Goal: Transaction & Acquisition: Book appointment/travel/reservation

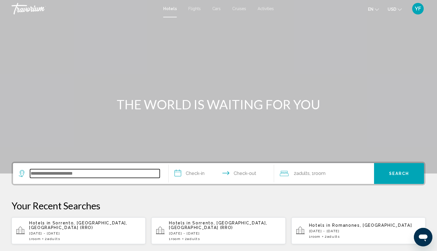
click at [103, 175] on input "Search widget" at bounding box center [95, 173] width 130 height 9
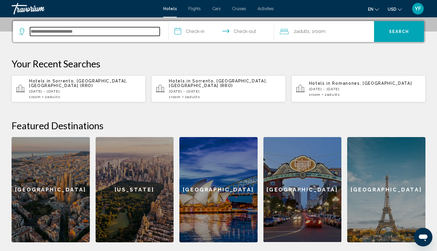
scroll to position [143, 0]
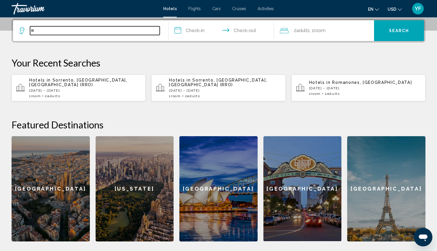
type input "*"
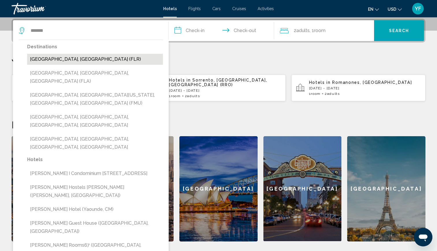
click at [59, 61] on button "[GEOGRAPHIC_DATA], [GEOGRAPHIC_DATA] (FLR)" at bounding box center [95, 59] width 136 height 11
type input "**********"
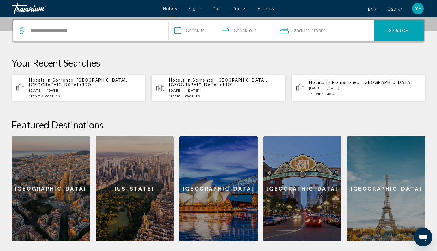
click at [188, 27] on input "**********" at bounding box center [223, 31] width 108 height 23
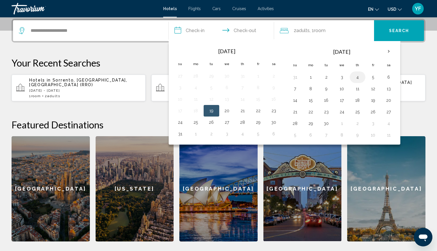
click at [356, 78] on button "4" at bounding box center [357, 77] width 9 height 8
click at [296, 90] on button "7" at bounding box center [295, 89] width 9 height 8
type input "**********"
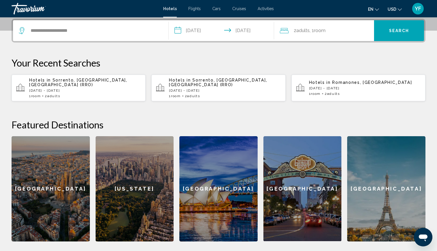
click at [296, 90] on app-hotels-recent-search "Hotels in [GEOGRAPHIC_DATA], [GEOGRAPHIC_DATA] [DATE] - [DATE] 1 Room rooms 2 A…" at bounding box center [358, 88] width 134 height 27
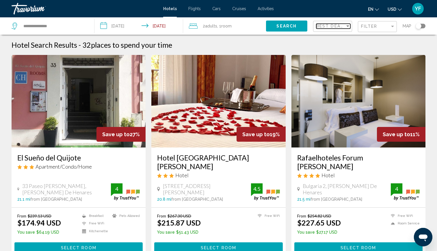
click at [347, 27] on div "Sort by" at bounding box center [347, 26] width 5 height 5
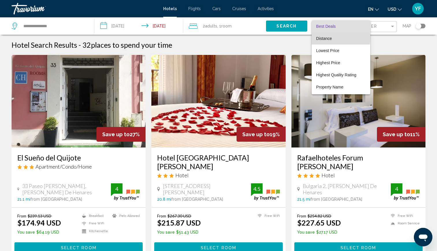
click at [328, 38] on span "Distance" at bounding box center [324, 38] width 16 height 5
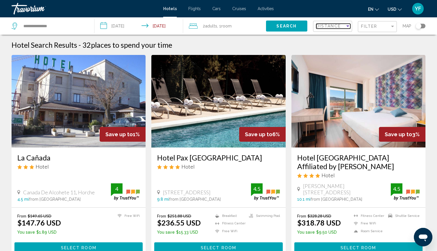
scroll to position [14, 0]
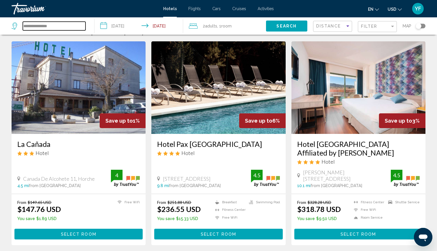
click at [55, 29] on input "**********" at bounding box center [54, 26] width 63 height 9
drag, startPoint x: 64, startPoint y: 27, endPoint x: -1, endPoint y: 34, distance: 65.0
click at [0, 34] on html "**********" at bounding box center [218, 111] width 437 height 251
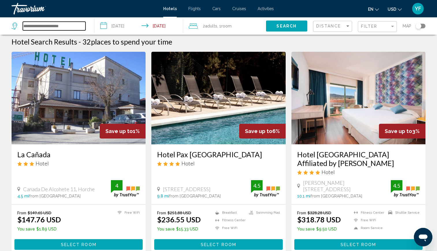
scroll to position [3, 0]
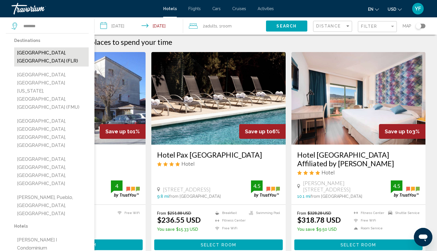
click at [34, 54] on button "[GEOGRAPHIC_DATA], [GEOGRAPHIC_DATA] (FLR)" at bounding box center [51, 56] width 75 height 19
type input "**********"
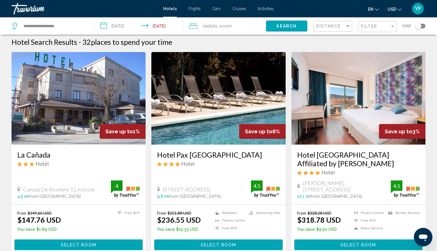
click at [123, 28] on input "**********" at bounding box center [139, 26] width 91 height 19
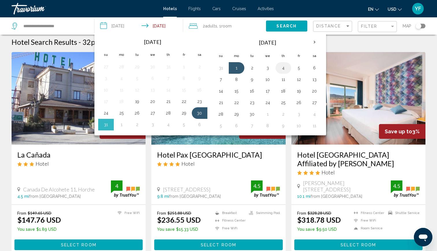
click at [283, 70] on button "4" at bounding box center [283, 68] width 9 height 8
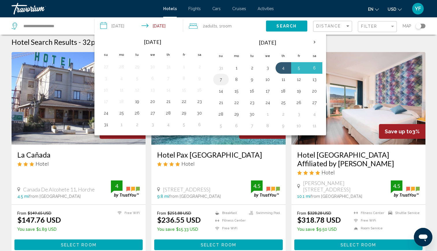
click at [220, 79] on button "7" at bounding box center [220, 79] width 9 height 8
type input "**********"
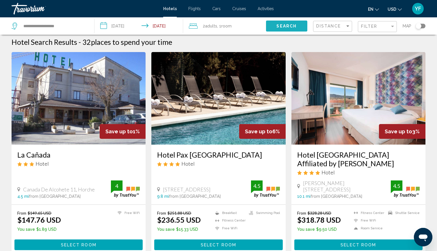
click at [284, 27] on span "Search" at bounding box center [286, 26] width 20 height 5
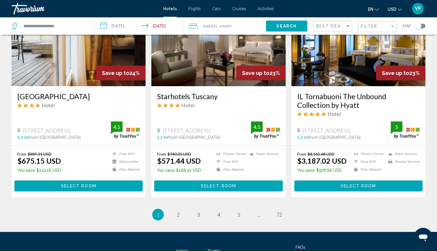
scroll to position [713, 0]
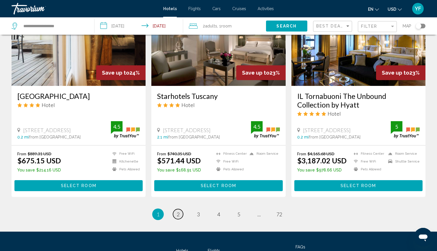
click at [179, 211] on span "2" at bounding box center [178, 214] width 3 height 6
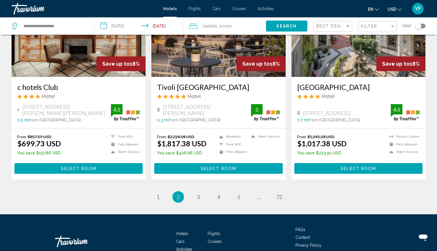
scroll to position [699, 0]
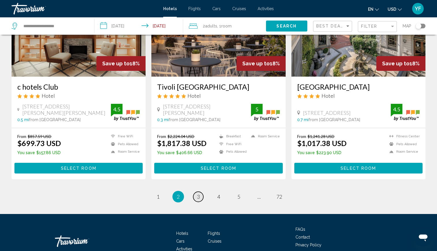
click at [198, 193] on span "3" at bounding box center [198, 196] width 3 height 6
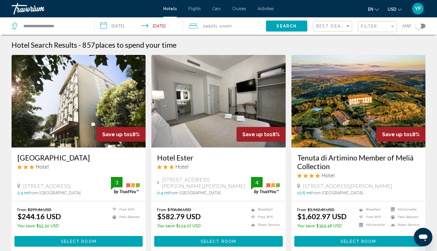
click at [213, 128] on img "Main content" at bounding box center [218, 101] width 134 height 92
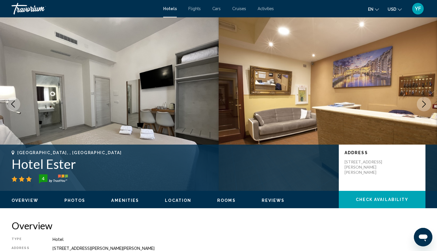
click at [420, 103] on button "Next image" at bounding box center [424, 104] width 14 height 14
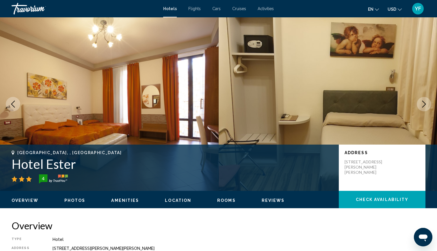
click at [420, 103] on button "Next image" at bounding box center [424, 104] width 14 height 14
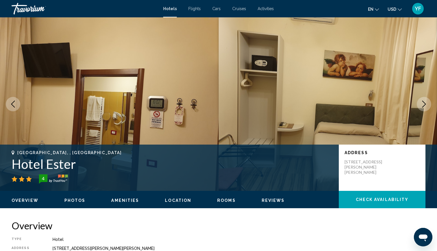
click at [420, 103] on button "Next image" at bounding box center [424, 104] width 14 height 14
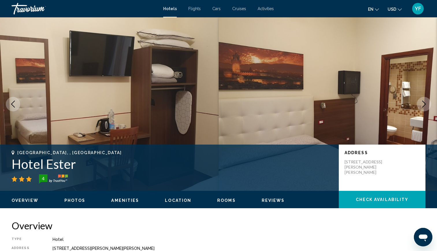
click at [420, 103] on button "Next image" at bounding box center [424, 104] width 14 height 14
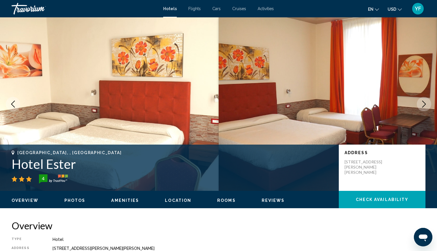
click at [420, 103] on button "Next image" at bounding box center [424, 104] width 14 height 14
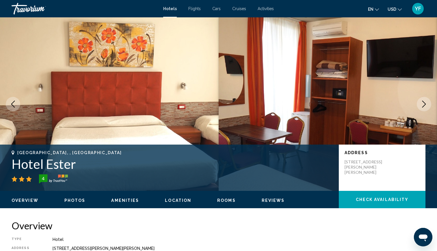
click at [420, 103] on button "Next image" at bounding box center [424, 104] width 14 height 14
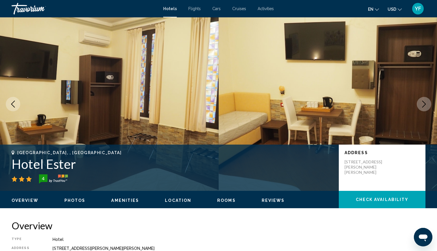
click at [420, 103] on button "Next image" at bounding box center [424, 104] width 14 height 14
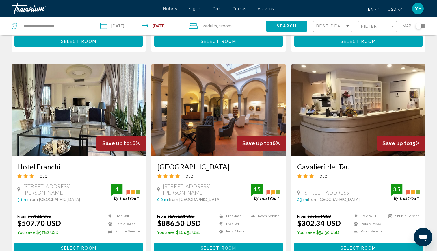
scroll to position [734, 0]
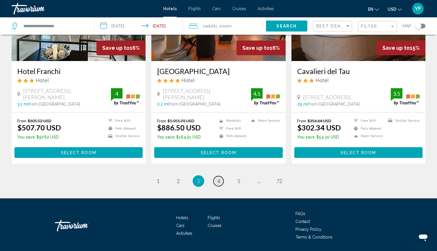
click at [219, 178] on span "4" at bounding box center [218, 181] width 3 height 6
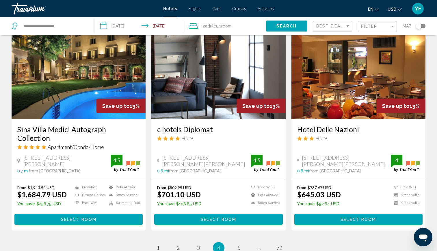
scroll to position [665, 0]
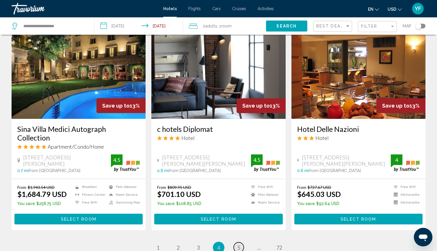
click at [237, 242] on link "page 5" at bounding box center [239, 247] width 10 height 10
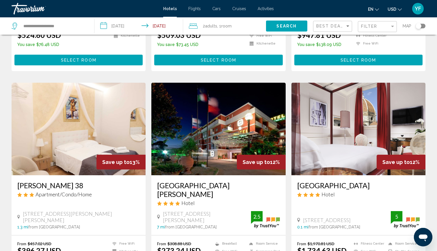
scroll to position [214, 0]
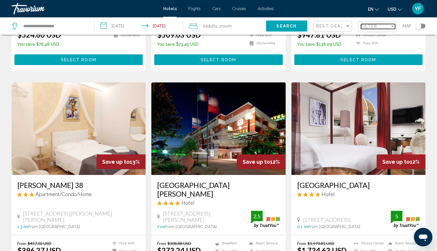
click at [372, 27] on span "Filter" at bounding box center [369, 26] width 16 height 5
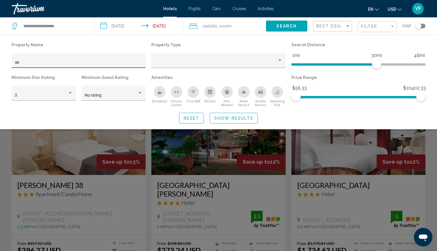
scroll to position [104, 0]
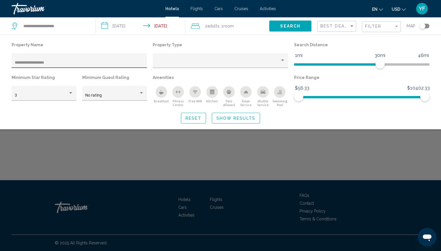
type input "**********"
click at [244, 118] on span "Show Results" at bounding box center [236, 118] width 39 height 5
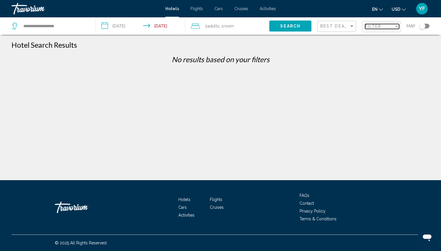
click at [375, 27] on span "Filter" at bounding box center [373, 26] width 16 height 5
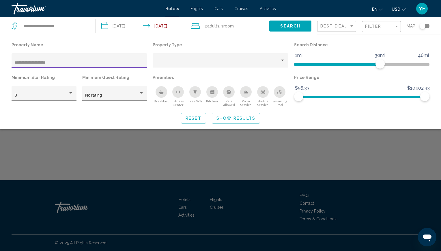
drag, startPoint x: 74, startPoint y: 61, endPoint x: 61, endPoint y: 62, distance: 13.0
click at [61, 62] on input "**********" at bounding box center [79, 62] width 129 height 5
click at [60, 62] on input "**********" at bounding box center [79, 62] width 129 height 5
type input "**********"
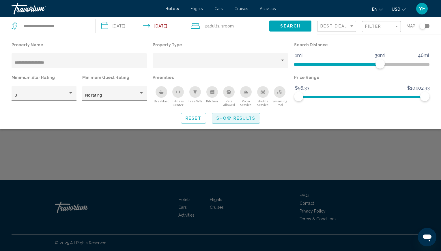
click at [235, 118] on span "Show Results" at bounding box center [236, 118] width 39 height 5
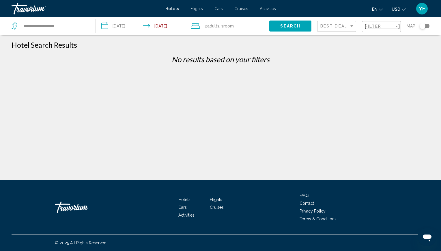
click at [375, 28] on span "Filter" at bounding box center [373, 26] width 16 height 5
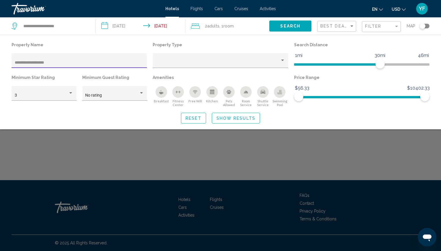
drag, startPoint x: 73, startPoint y: 63, endPoint x: 1, endPoint y: 72, distance: 72.5
click at [1, 72] on div "**********" at bounding box center [220, 82] width 441 height 83
type input "*"
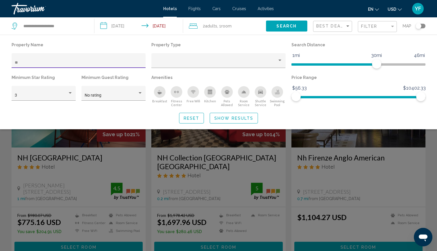
type input "*"
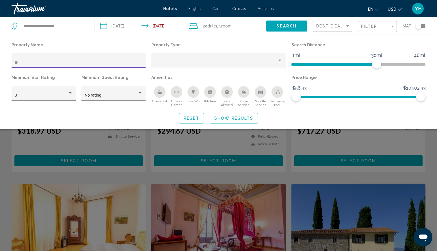
scroll to position [540, 0]
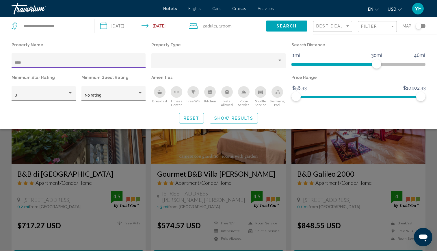
scroll to position [440, 0]
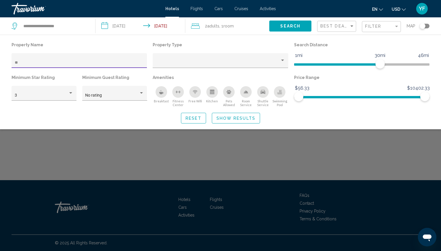
type input "*"
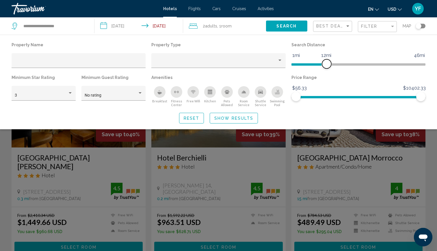
drag, startPoint x: 377, startPoint y: 66, endPoint x: 326, endPoint y: 72, distance: 51.1
click at [326, 72] on div "Search Distance 1mi 46mi 12mi" at bounding box center [359, 57] width 140 height 33
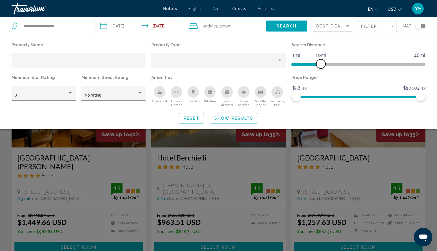
drag, startPoint x: 326, startPoint y: 65, endPoint x: 321, endPoint y: 67, distance: 6.1
click at [321, 67] on span "Hotel Filters" at bounding box center [320, 63] width 9 height 9
drag, startPoint x: 420, startPoint y: 97, endPoint x: 345, endPoint y: 103, distance: 75.1
click at [345, 103] on div "Price Range $56.33 $10402.33 $56.33 $4156.67" at bounding box center [359, 90] width 140 height 34
drag, startPoint x: 345, startPoint y: 98, endPoint x: 318, endPoint y: 103, distance: 28.2
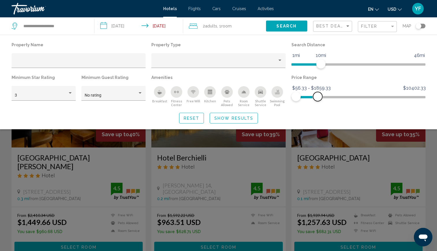
click at [318, 103] on div "Price Range $56.33 $10402.33 $56.33 $1859.33 $56.33 - $1859.33" at bounding box center [359, 90] width 140 height 34
click at [230, 116] on span "Show Results" at bounding box center [233, 118] width 39 height 5
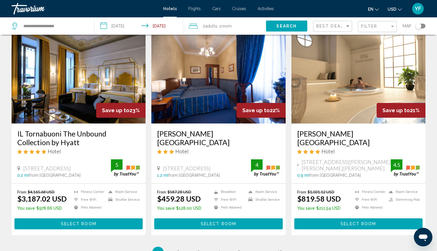
scroll to position [665, 0]
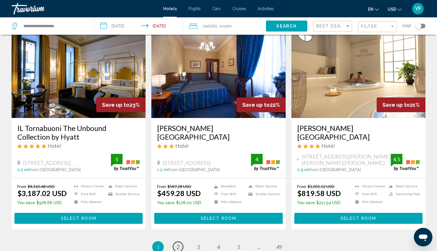
click at [177, 243] on span "2" at bounding box center [178, 246] width 3 height 6
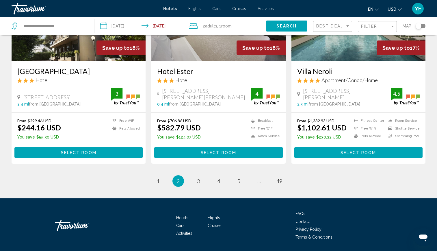
scroll to position [723, 0]
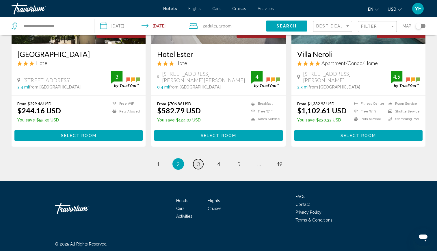
click at [197, 161] on span "3" at bounding box center [198, 164] width 3 height 6
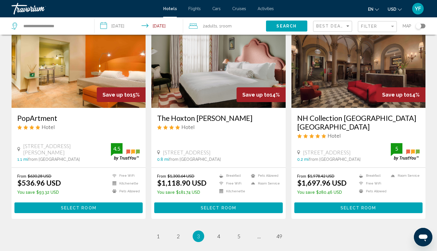
scroll to position [693, 0]
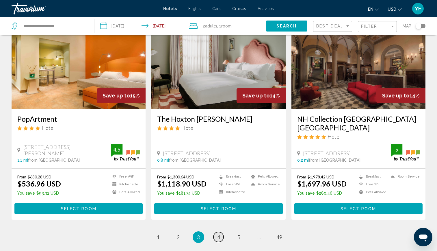
click at [219, 234] on span "4" at bounding box center [218, 237] width 3 height 6
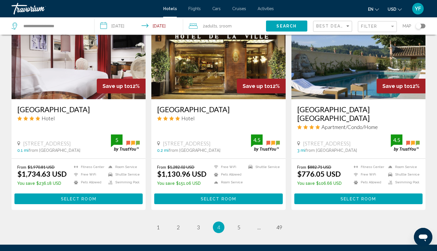
scroll to position [732, 0]
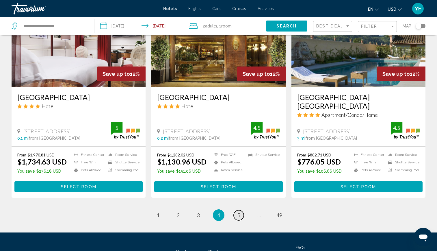
click at [239, 212] on span "5" at bounding box center [238, 215] width 3 height 6
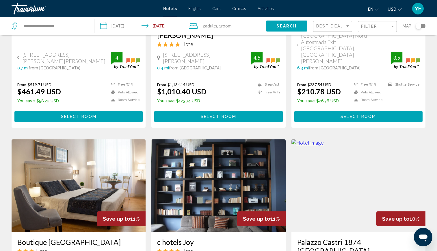
scroll to position [730, 0]
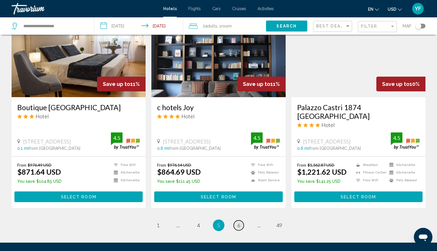
click at [240, 222] on span "6" at bounding box center [238, 225] width 3 height 6
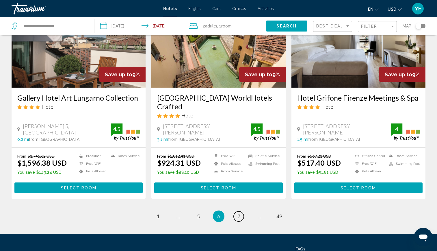
scroll to position [691, 0]
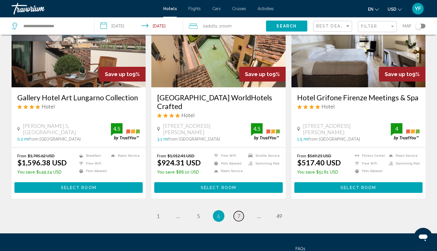
click at [240, 213] on span "7" at bounding box center [238, 216] width 3 height 6
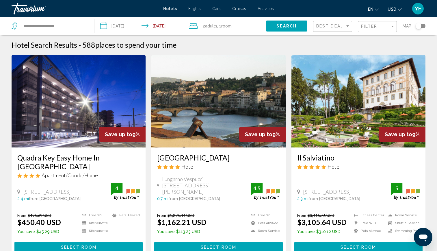
click at [374, 30] on div "Filter" at bounding box center [378, 26] width 34 height 11
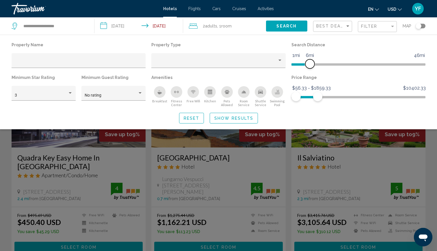
drag, startPoint x: 320, startPoint y: 65, endPoint x: 304, endPoint y: 69, distance: 16.0
click at [304, 69] on div "Search Distance 1mi 46mi 6mi" at bounding box center [359, 57] width 140 height 33
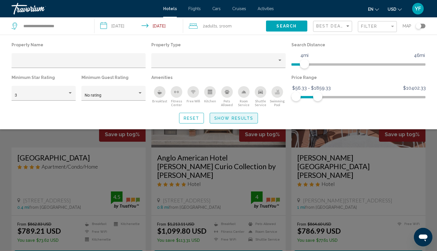
click at [246, 118] on span "Show Results" at bounding box center [233, 118] width 39 height 5
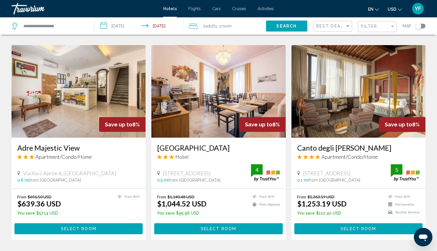
scroll to position [664, 0]
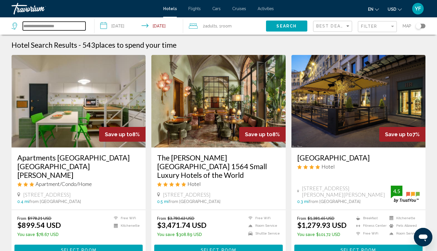
click at [40, 27] on input "**********" at bounding box center [54, 26] width 63 height 9
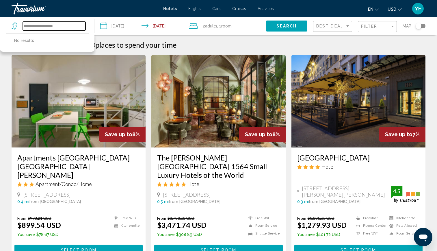
click at [67, 25] on input "**********" at bounding box center [54, 26] width 63 height 9
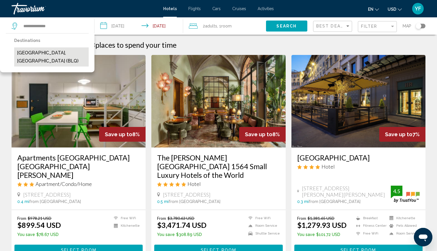
click at [40, 57] on button "[GEOGRAPHIC_DATA], [GEOGRAPHIC_DATA] (BLQ)" at bounding box center [51, 56] width 75 height 19
type input "**********"
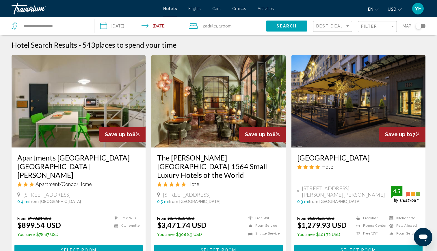
click at [288, 22] on button "Search" at bounding box center [286, 26] width 41 height 11
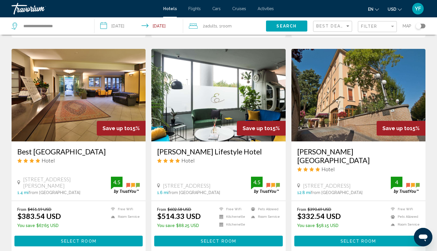
scroll to position [652, 0]
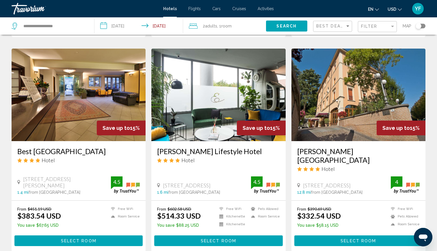
click at [366, 31] on div "Filter" at bounding box center [378, 26] width 34 height 11
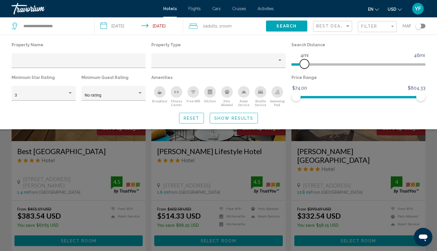
drag, startPoint x: 376, startPoint y: 64, endPoint x: 306, endPoint y: 79, distance: 72.4
click at [306, 79] on div "Property Name Property Type Search Distance 1mi 46mi 4mi Minimum Star Rating 3 …" at bounding box center [219, 74] width 420 height 66
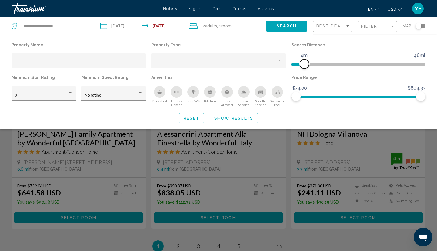
scroll to position [442, 0]
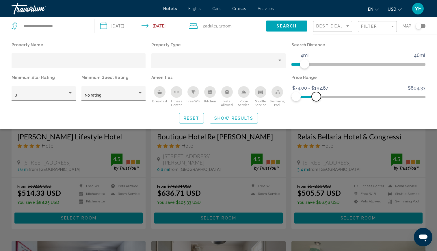
drag, startPoint x: 421, startPoint y: 97, endPoint x: 316, endPoint y: 116, distance: 106.0
click at [316, 116] on div "Property Name Property Type Search Distance 1mi 46mi 4mi Minimum Star Rating 3 …" at bounding box center [218, 82] width 437 height 83
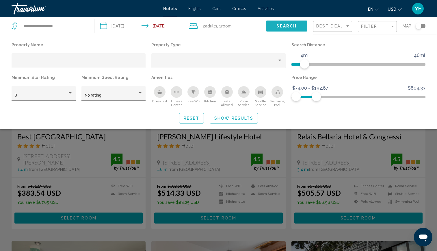
click at [290, 27] on span "Search" at bounding box center [286, 26] width 20 height 5
